Goal: Information Seeking & Learning: Find specific fact

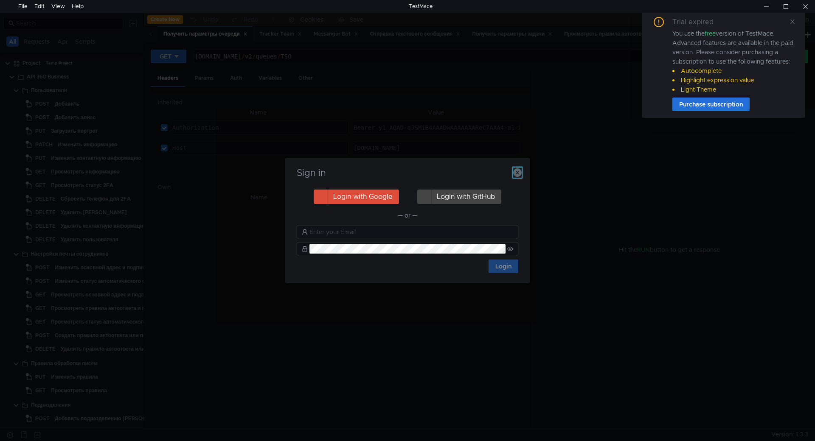
click at [518, 172] on icon "button" at bounding box center [517, 173] width 8 height 8
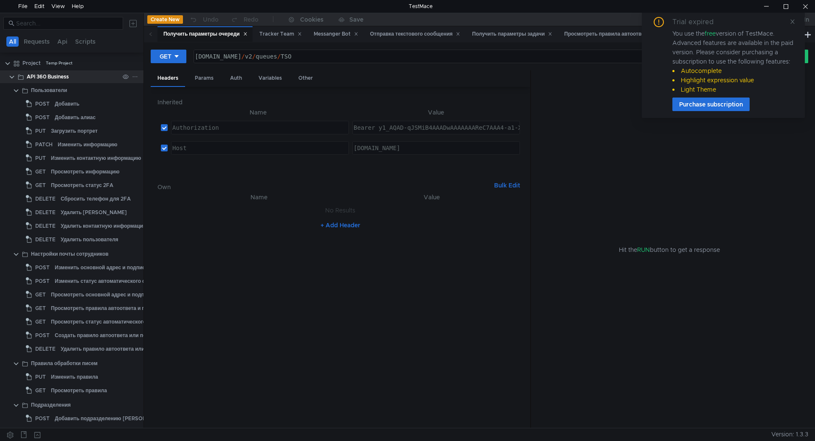
click at [12, 78] on clr-icon at bounding box center [11, 77] width 7 height 7
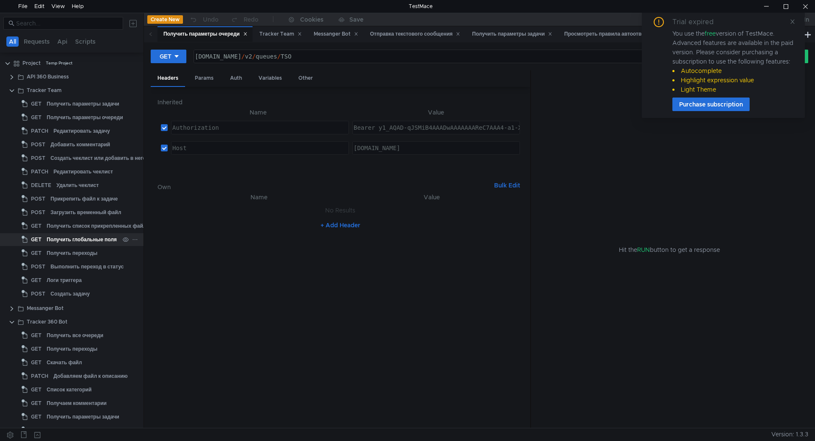
click at [83, 239] on div "Получить глобальные поля" at bounding box center [82, 239] width 70 height 13
click at [791, 23] on icon at bounding box center [793, 22] width 6 height 6
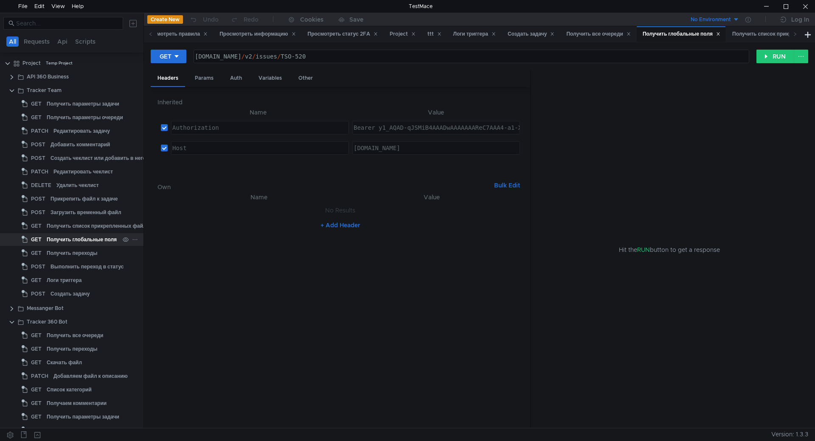
click at [80, 239] on div "Получить глобальные поля" at bounding box center [82, 239] width 70 height 13
drag, startPoint x: 320, startPoint y: 52, endPoint x: 182, endPoint y: 55, distance: 138.4
click at [182, 55] on div "GET [DOMAIN_NAME][URL] [DOMAIN_NAME] / v2 / issues / TSO-520 הההההההההההההההההה…" at bounding box center [454, 56] width 606 height 14
paste textarea "Кто заказчик?"
type textarea "Кто заказчик?"
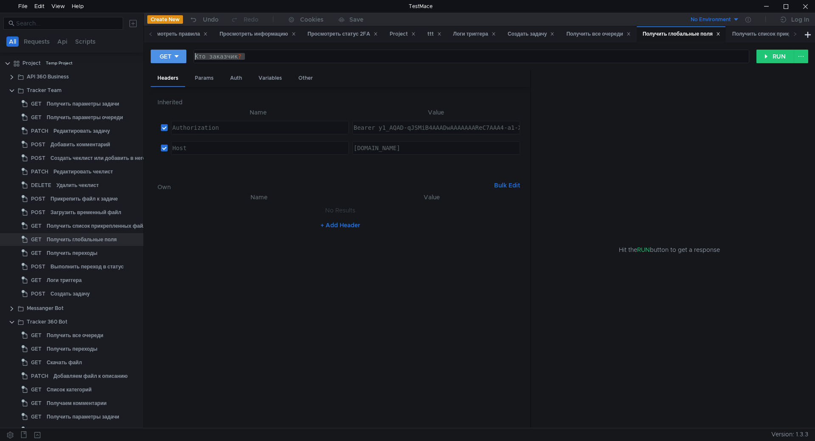
drag, startPoint x: 303, startPoint y: 56, endPoint x: 158, endPoint y: 53, distance: 144.8
click at [158, 53] on div "GET Кто заказчик? Кто заказчик ? הההההההההההההההההההההההההההההההההההההההההההההה…" at bounding box center [454, 56] width 606 height 14
click at [250, 51] on div "Enter request url" at bounding box center [471, 56] width 555 height 13
paste textarea "[URL][DOMAIN_NAME]"
type textarea "[URL][DOMAIN_NAME]"
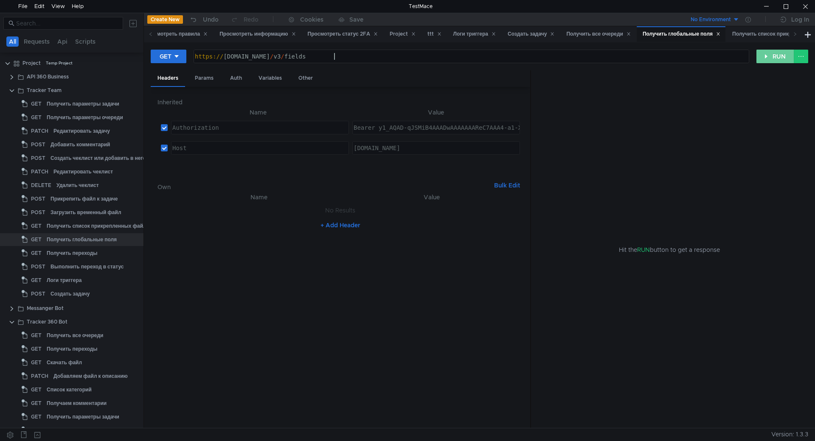
click at [769, 56] on button "RUN" at bounding box center [775, 57] width 38 height 14
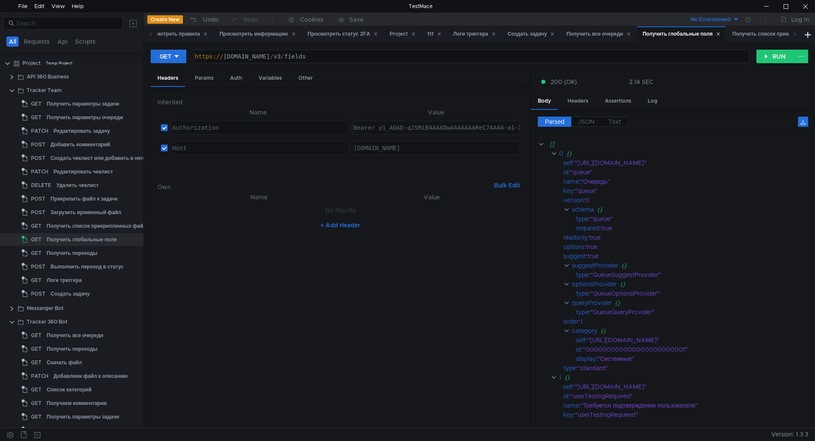
click at [415, 307] on nz-table "Name Value No Results + Add Header" at bounding box center [340, 307] width 366 height 230
click at [587, 121] on span "JSON" at bounding box center [586, 122] width 17 height 8
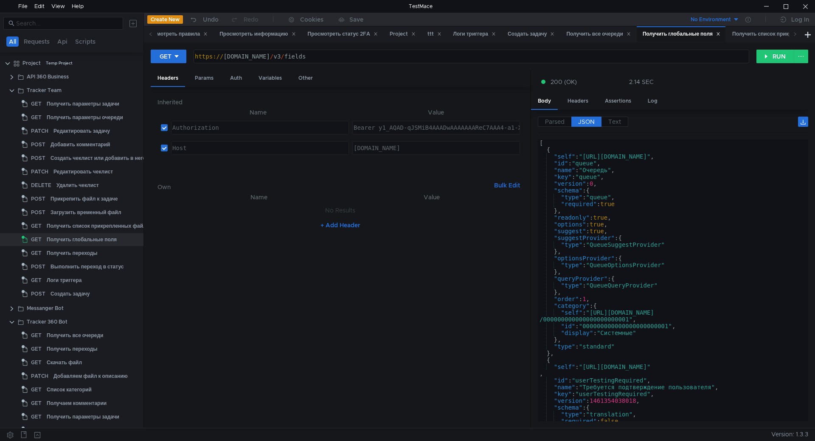
click at [621, 187] on div "[ { "self" : "[URL][DOMAIN_NAME]" , "id" : "queue" , "name" : "Очередь" , "key"…" at bounding box center [671, 286] width 267 height 292
type textarea ""version": 0,"
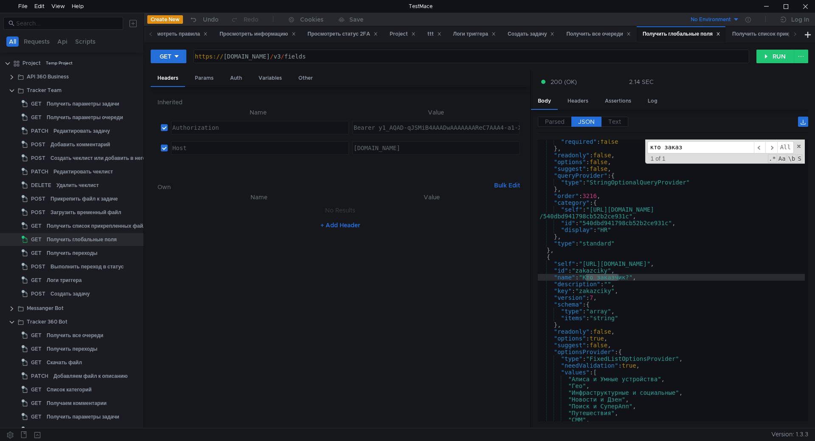
scroll to position [13009, 0]
type input "кто заказ"
drag, startPoint x: 644, startPoint y: 221, endPoint x: 629, endPoint y: 219, distance: 15.0
click at [629, 219] on div ""required" : false } , "readonly" : false , "options" : false , "suggest" : fal…" at bounding box center [671, 286] width 267 height 296
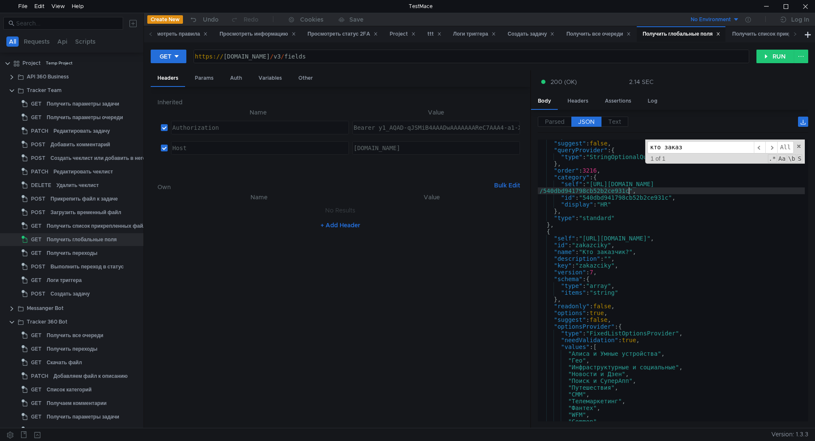
click at [635, 290] on div ""options" : false , "suggest" : false , "queryProvider" : { "type" : "StringOpt…" at bounding box center [671, 281] width 267 height 296
click at [634, 273] on div ""options" : false , "suggest" : false , "queryProvider" : { "type" : "StringOpt…" at bounding box center [671, 281] width 267 height 296
click at [636, 256] on div ""options" : false , "suggest" : false , "queryProvider" : { "type" : "StringOpt…" at bounding box center [671, 281] width 267 height 296
click at [661, 245] on div ""options" : false , "suggest" : false , "queryProvider" : { "type" : "StringOpt…" at bounding box center [671, 281] width 267 height 296
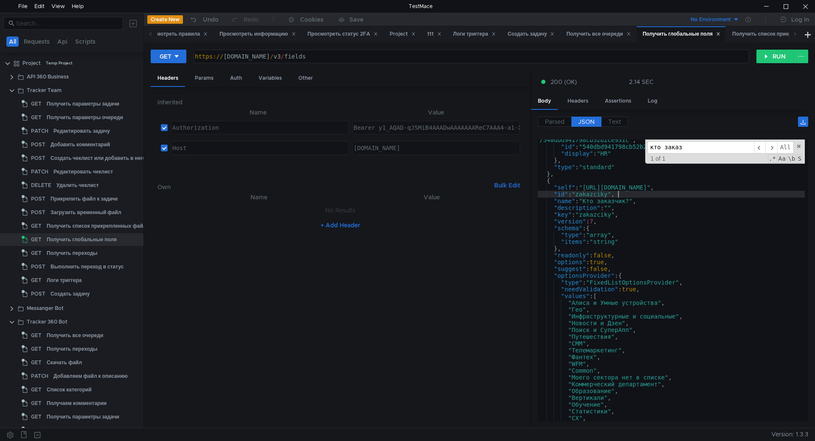
scroll to position [13010, 0]
click at [643, 250] on div ""self" : "[URL][DOMAIN_NAME] /540dbd941798cb52b2ce931c" , "id" : "540dbd941798c…" at bounding box center [671, 281] width 267 height 303
click at [637, 260] on div ""self" : "[URL][DOMAIN_NAME] /540dbd941798cb52b2ce931c" , "id" : "540dbd941798c…" at bounding box center [671, 281] width 267 height 303
click at [638, 267] on div ""self" : "[URL][DOMAIN_NAME] /540dbd941798cb52b2ce931c" , "id" : "540dbd941798c…" at bounding box center [671, 281] width 267 height 303
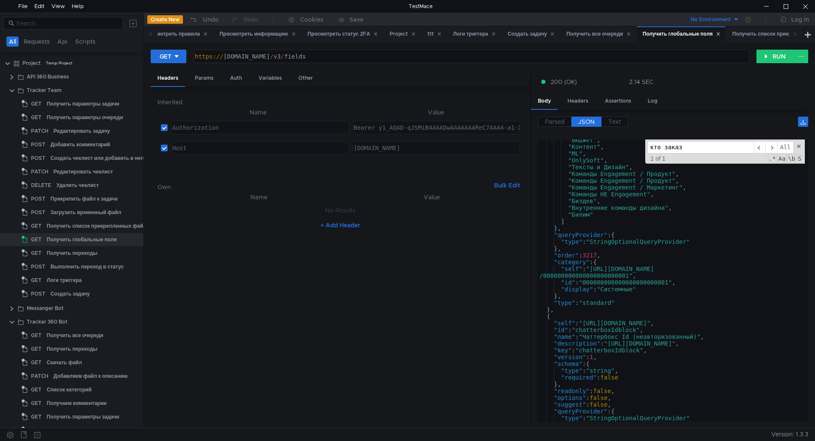
scroll to position [13014, 0]
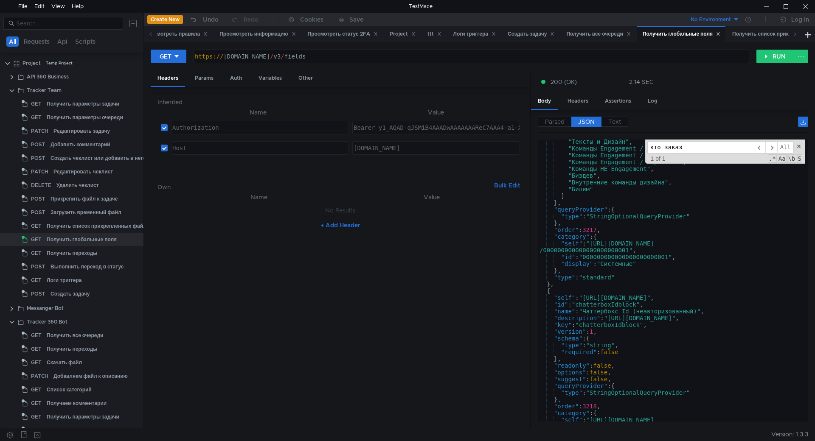
click at [617, 237] on div ""Тексты и Дизайн" , "Команды Engagement / Продукт" , "Команды Engagement / Прод…" at bounding box center [671, 289] width 267 height 303
click at [652, 263] on div ""Тексты и Дизайн" , "Команды Engagement / Продукт" , "Команды Engagement / Прод…" at bounding box center [671, 289] width 267 height 303
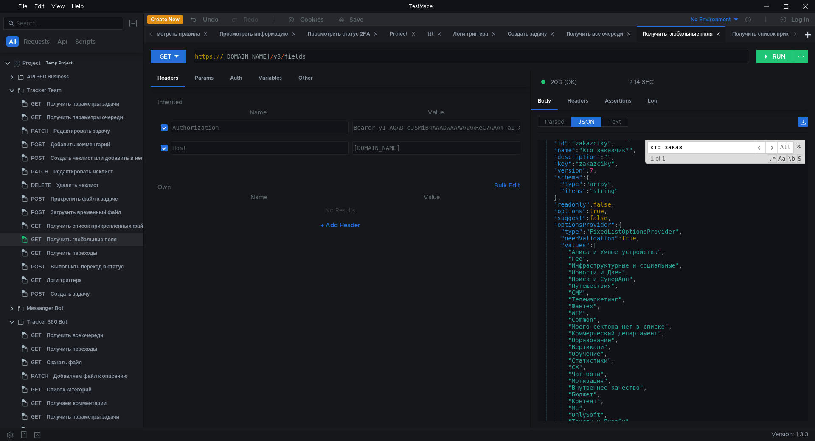
scroll to position [13009, 0]
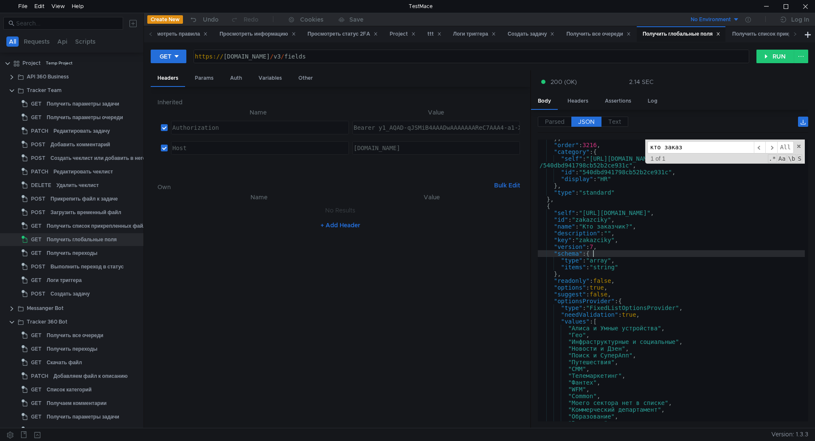
click at [647, 250] on div "} , "order" : 3216 , "category" : { "self" : "[URL][DOMAIN_NAME] /540dbd941798c…" at bounding box center [671, 283] width 267 height 296
click at [633, 228] on div "} , "order" : 3216 , "category" : { "self" : "[URL][DOMAIN_NAME] /540dbd941798c…" at bounding box center [671, 283] width 267 height 296
click at [644, 237] on div "} , "order" : 3216 , "category" : { "self" : "[URL][DOMAIN_NAME] /540dbd941798c…" at bounding box center [671, 283] width 267 height 296
click at [770, 145] on span "​" at bounding box center [771, 147] width 12 height 12
drag, startPoint x: 666, startPoint y: 146, endPoint x: 614, endPoint y: 145, distance: 52.6
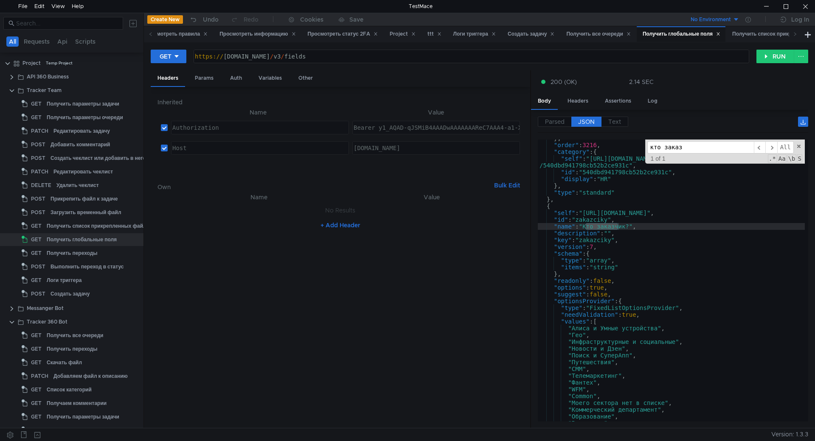
click at [614, 145] on div "} , "order" : 3216 , "category" : { "self" : "[URL][DOMAIN_NAME] /540dbd941798c…" at bounding box center [671, 281] width 267 height 282
click at [680, 145] on input "кто заказ" at bounding box center [700, 147] width 107 height 12
click at [667, 148] on input "кто заказ" at bounding box center [700, 147] width 107 height 12
click at [653, 240] on div "} , "order" : 3216 , "category" : { "self" : "[URL][DOMAIN_NAME] /540dbd941798c…" at bounding box center [671, 283] width 267 height 296
click at [642, 254] on div "} , "order" : 3216 , "category" : { "self" : "[URL][DOMAIN_NAME] /540dbd941798c…" at bounding box center [671, 283] width 267 height 296
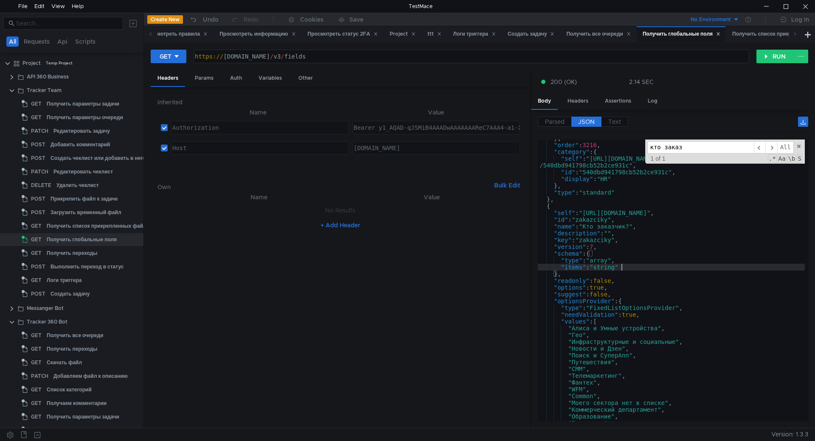
click at [660, 265] on div "} , "order" : 3216 , "category" : { "self" : "[URL][DOMAIN_NAME] /540dbd941798c…" at bounding box center [671, 283] width 267 height 296
click at [656, 266] on div "} , "order" : 3216 , "category" : { "self" : "[URL][DOMAIN_NAME] /540dbd941798c…" at bounding box center [671, 283] width 267 height 296
click at [644, 264] on div "} , "order" : 3216 , "category" : { "self" : "[URL][DOMAIN_NAME] /540dbd941798c…" at bounding box center [671, 283] width 267 height 296
click at [637, 269] on div "} , "order" : 3216 , "category" : { "self" : "[URL][DOMAIN_NAME] /540dbd941798c…" at bounding box center [671, 283] width 267 height 296
click at [628, 263] on div "} , "order" : 3216 , "category" : { "self" : "[URL][DOMAIN_NAME] /540dbd941798c…" at bounding box center [671, 283] width 267 height 296
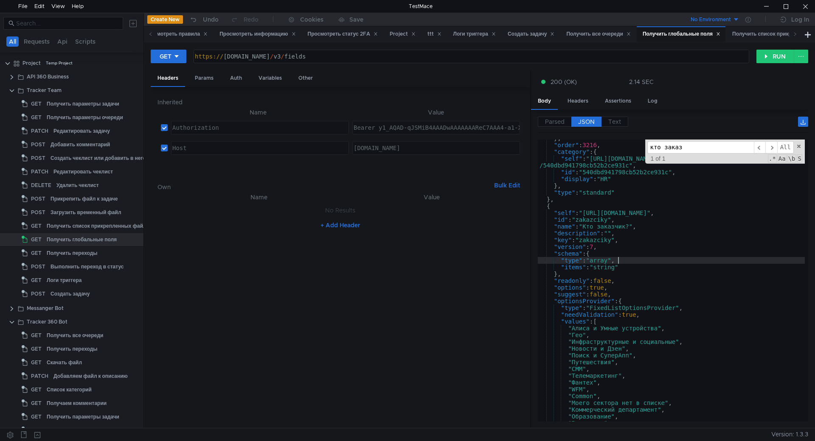
click at [641, 243] on div "} , "order" : 3216 , "category" : { "self" : "[URL][DOMAIN_NAME] /540dbd941798c…" at bounding box center [671, 283] width 267 height 296
click at [630, 266] on div "} , "order" : 3216 , "category" : { "self" : "[URL][DOMAIN_NAME] /540dbd941798c…" at bounding box center [671, 283] width 267 height 296
click at [681, 284] on div "} , "order" : 3216 , "category" : { "self" : "[URL][DOMAIN_NAME] /540dbd941798c…" at bounding box center [671, 283] width 267 height 296
type textarea ""options": true,"
